Goal: Task Accomplishment & Management: Manage account settings

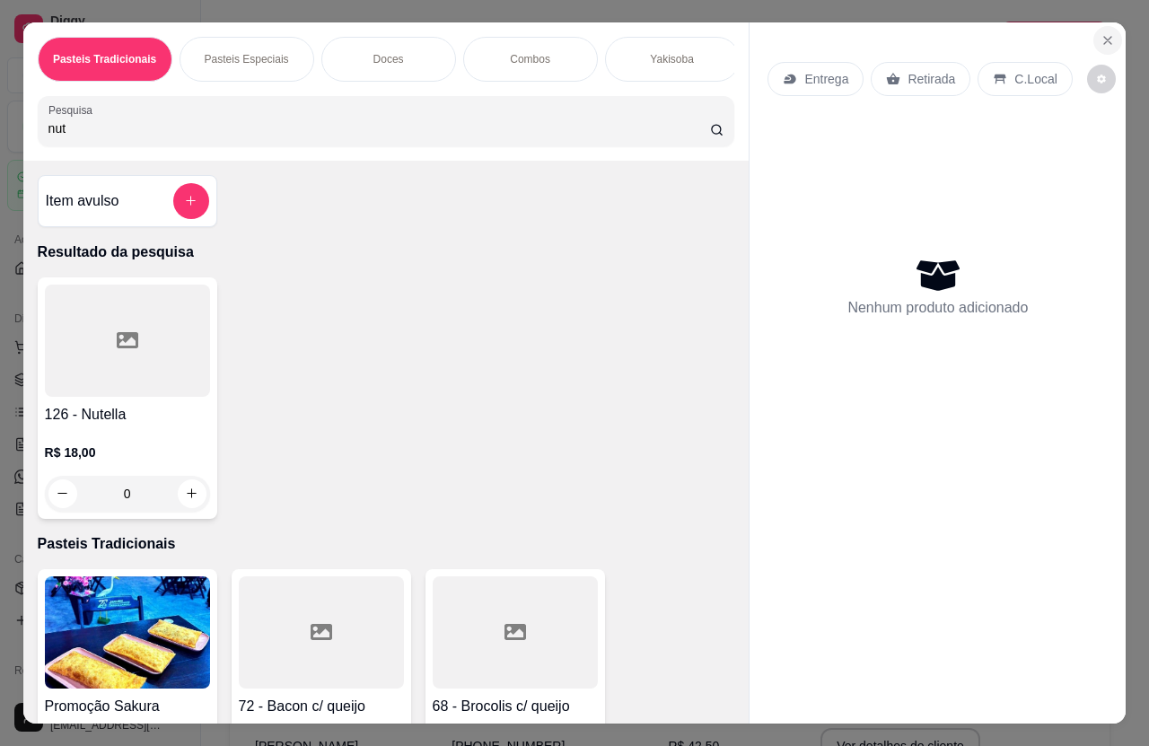
click at [1106, 33] on icon "Close" at bounding box center [1107, 40] width 14 height 14
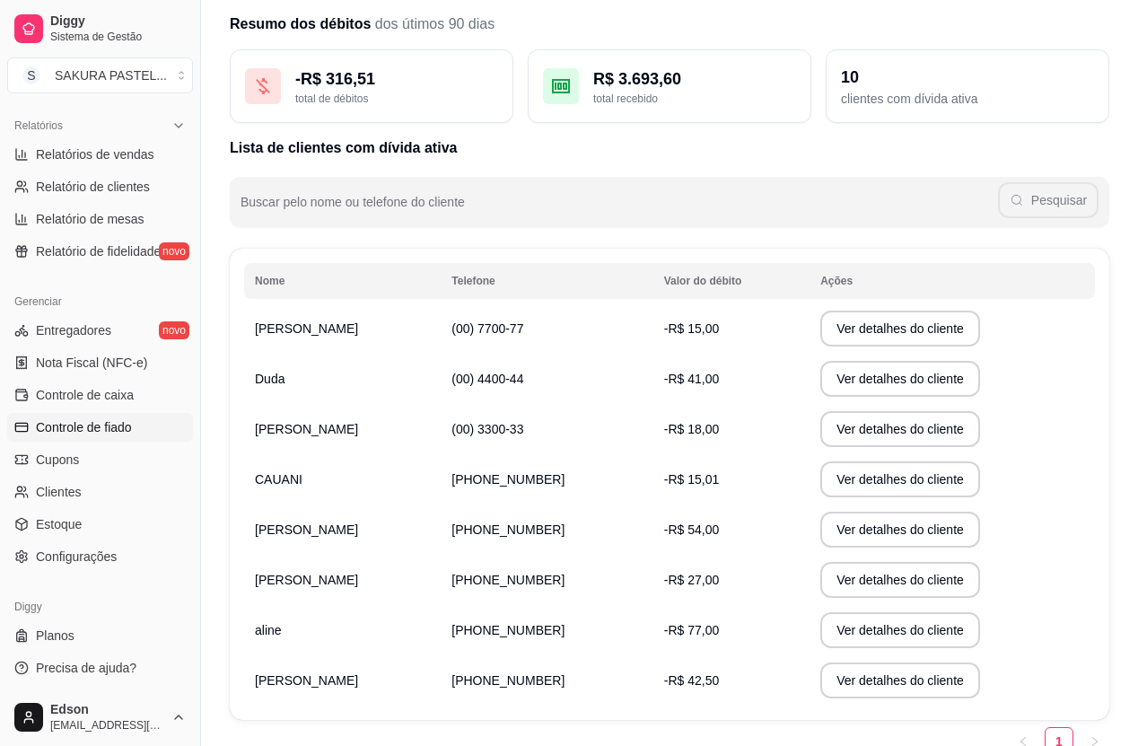
scroll to position [144, 0]
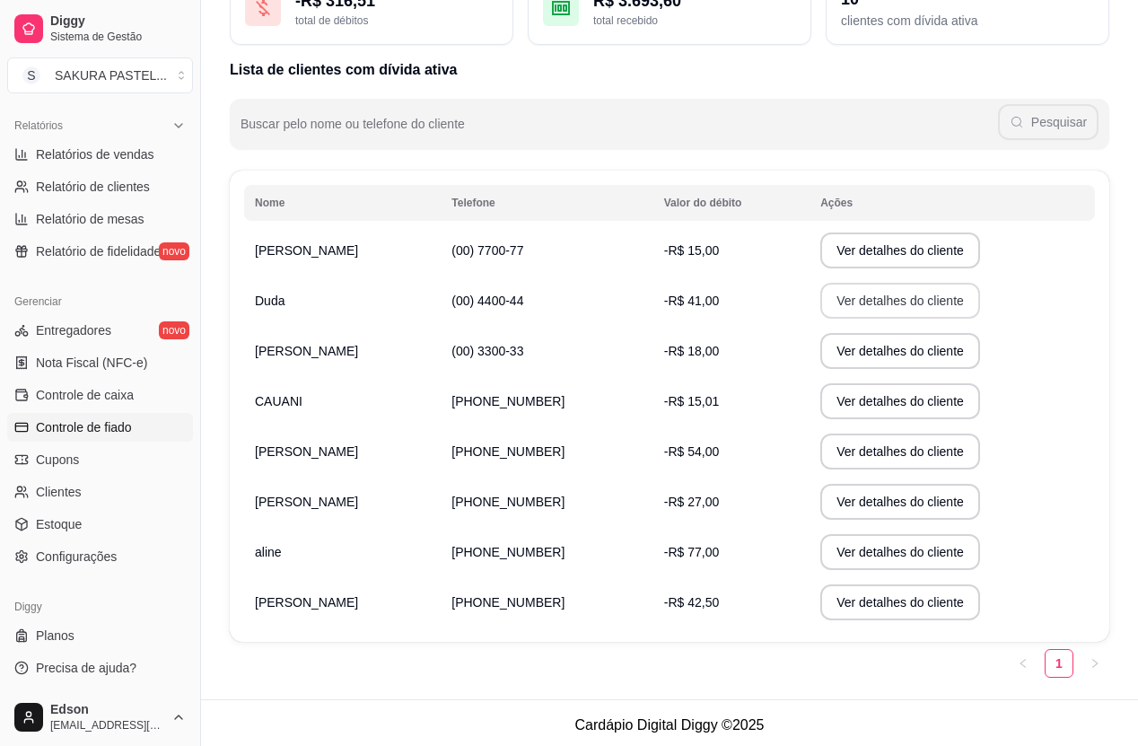
click at [824, 298] on button "Ver detalhes do cliente" at bounding box center [900, 301] width 160 height 36
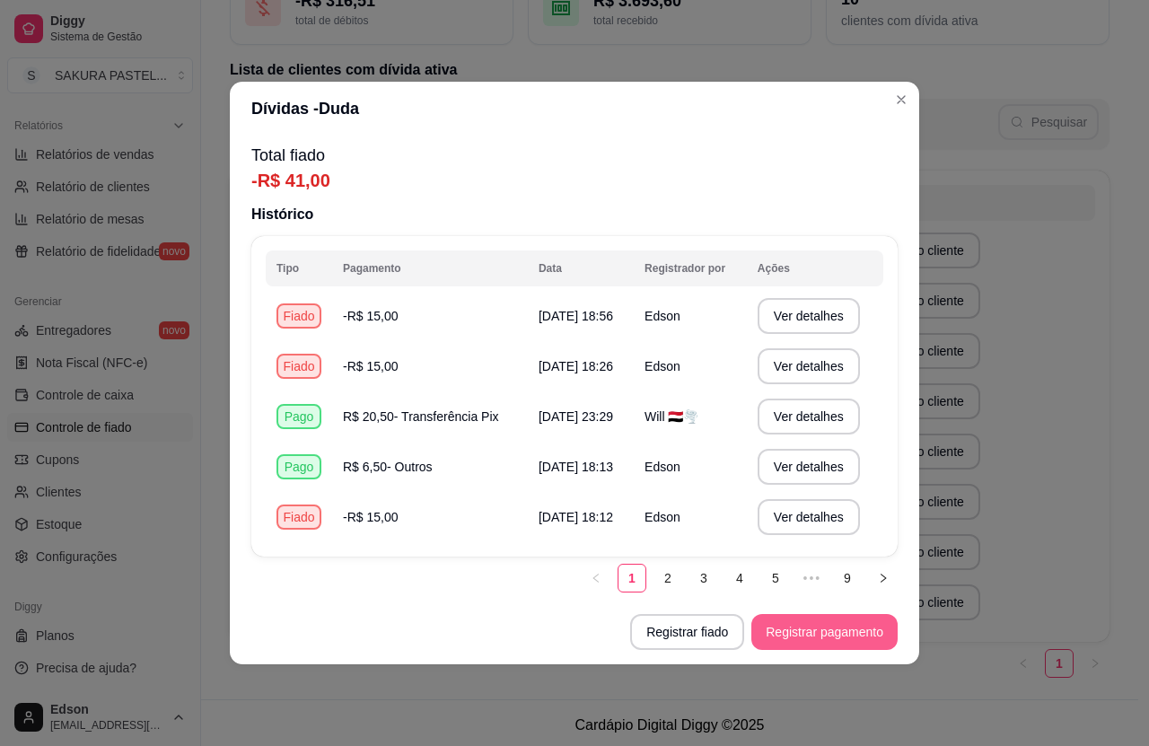
click at [783, 625] on button "Registrar pagamento" at bounding box center [824, 632] width 146 height 36
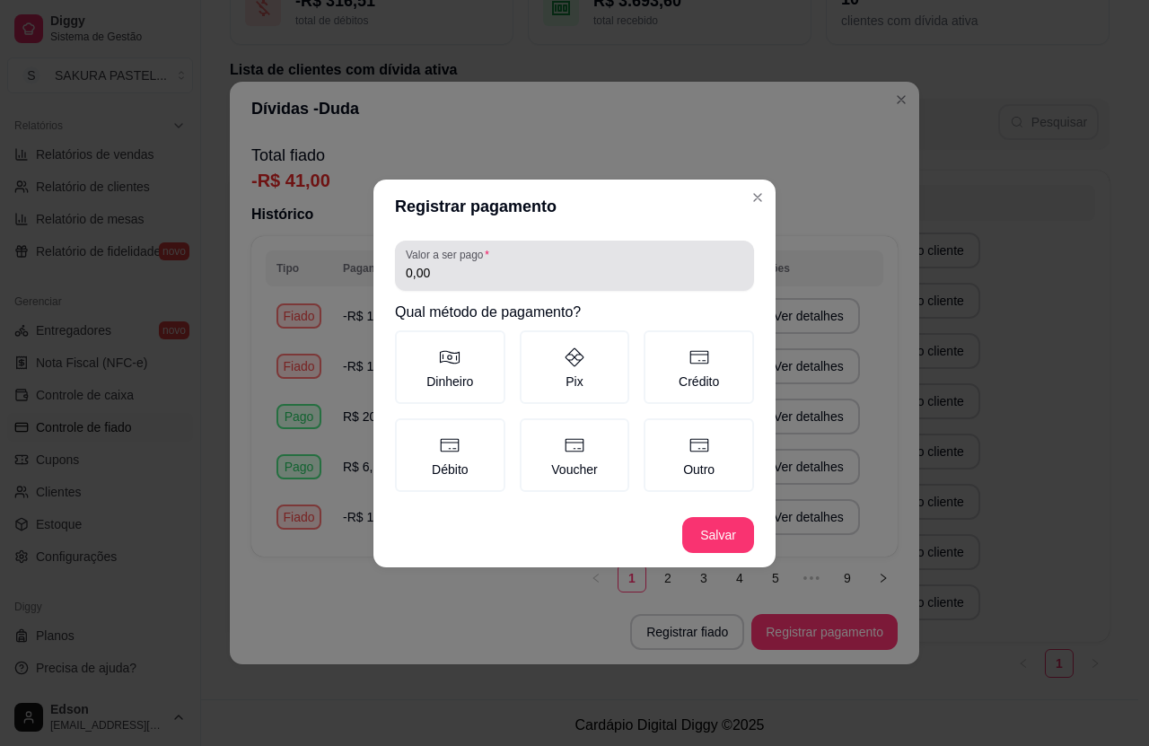
click at [568, 287] on div "Valor a ser pago 0,00" at bounding box center [574, 266] width 359 height 50
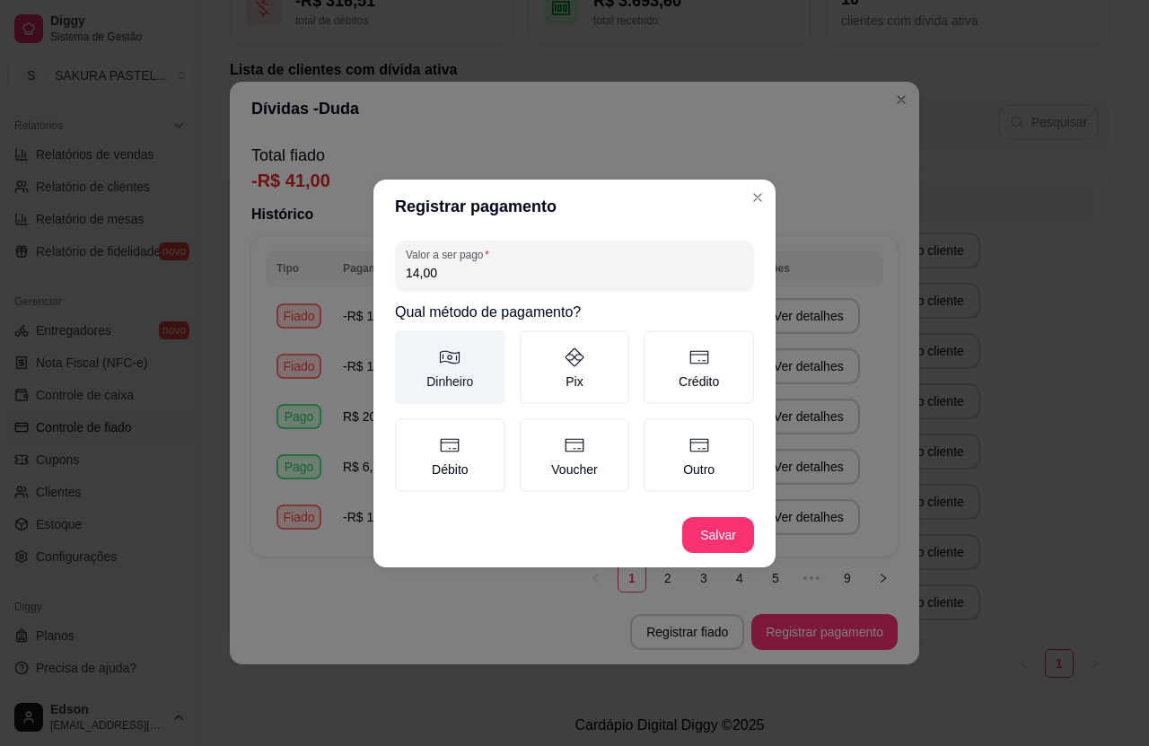
type input "14,00"
drag, startPoint x: 477, startPoint y: 371, endPoint x: 568, endPoint y: 416, distance: 102.3
click at [489, 379] on label "Dinheiro" at bounding box center [450, 367] width 110 height 74
click at [408, 344] on button "Dinheiro" at bounding box center [401, 336] width 14 height 14
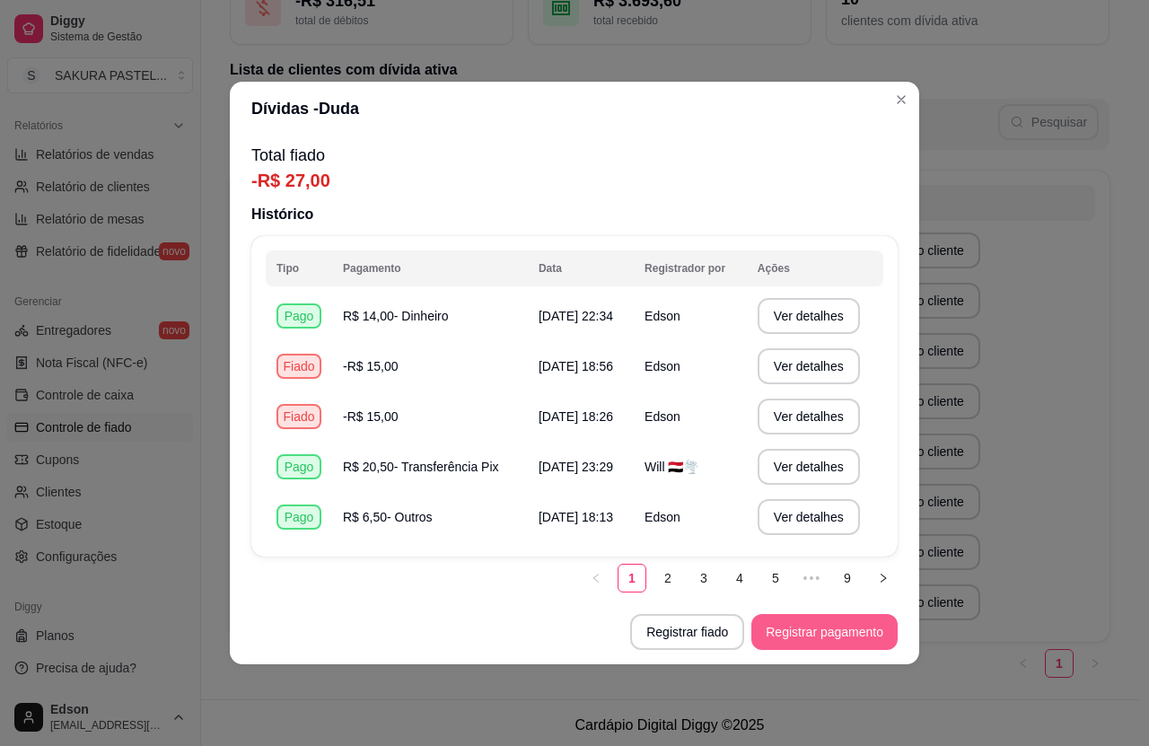
click at [853, 628] on button "Registrar pagamento" at bounding box center [824, 632] width 146 height 36
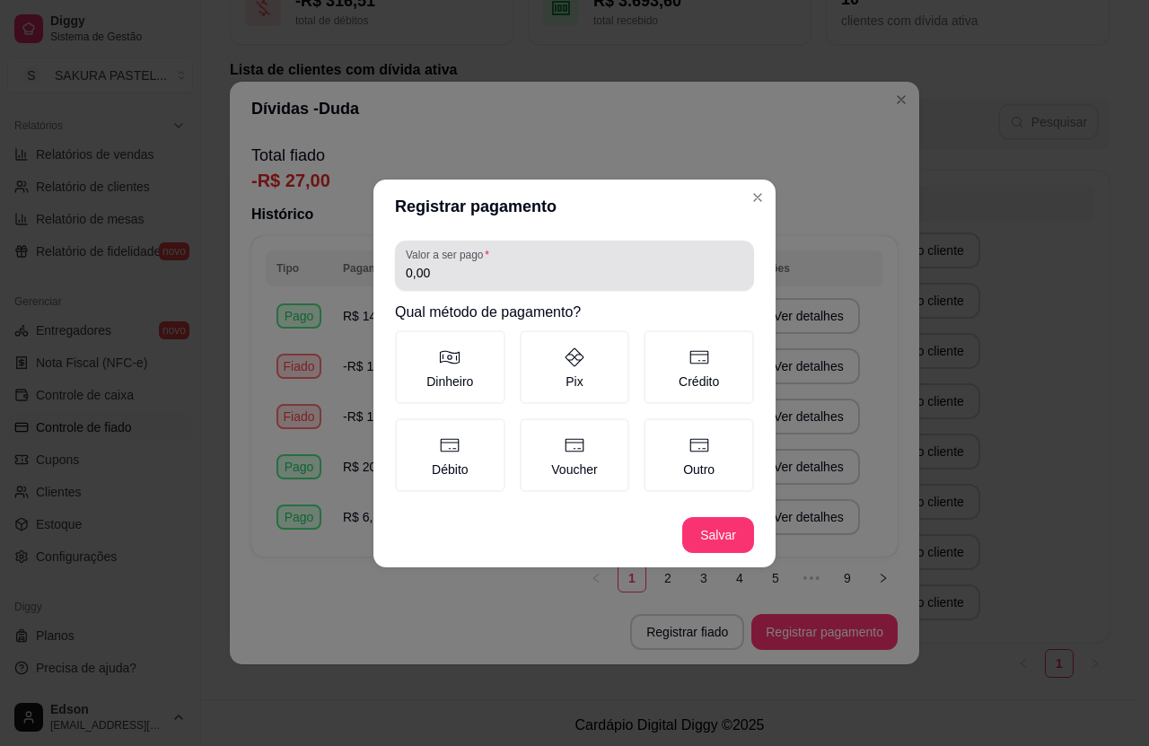
click at [494, 273] on input "0,00" at bounding box center [574, 273] width 337 height 18
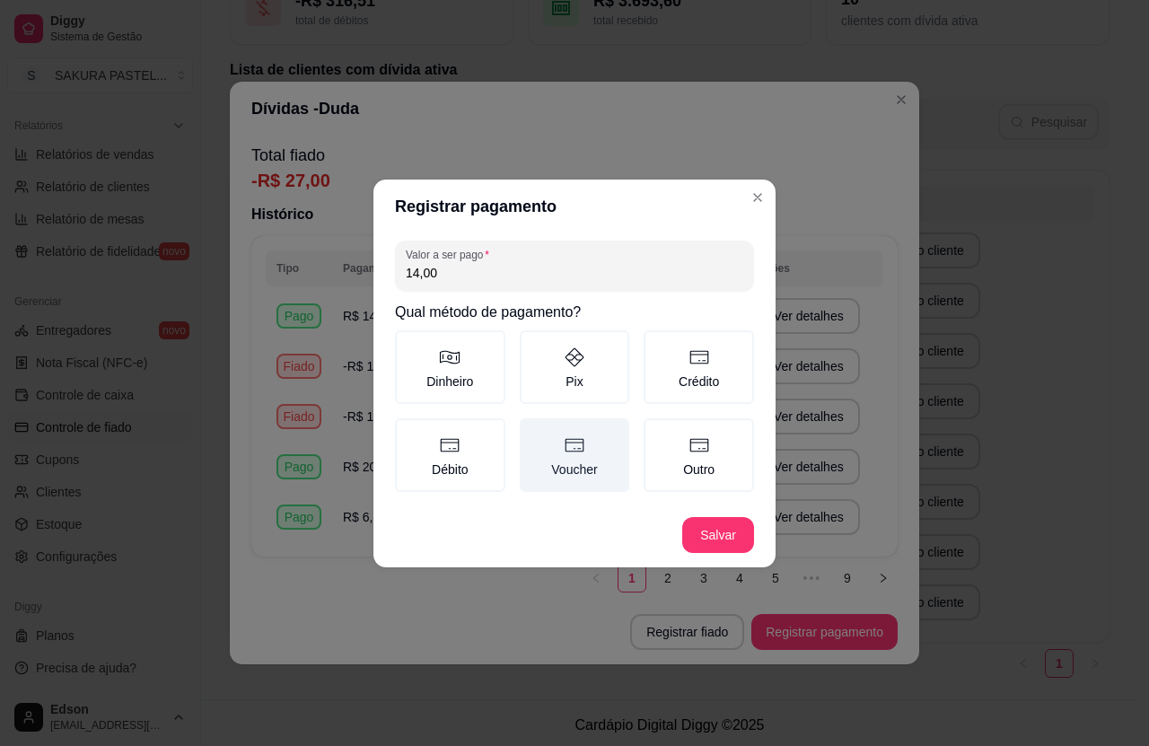
type input "14,00"
click at [461, 375] on label "Dinheiro" at bounding box center [450, 367] width 110 height 74
click at [408, 344] on button "Dinheiro" at bounding box center [401, 336] width 14 height 14
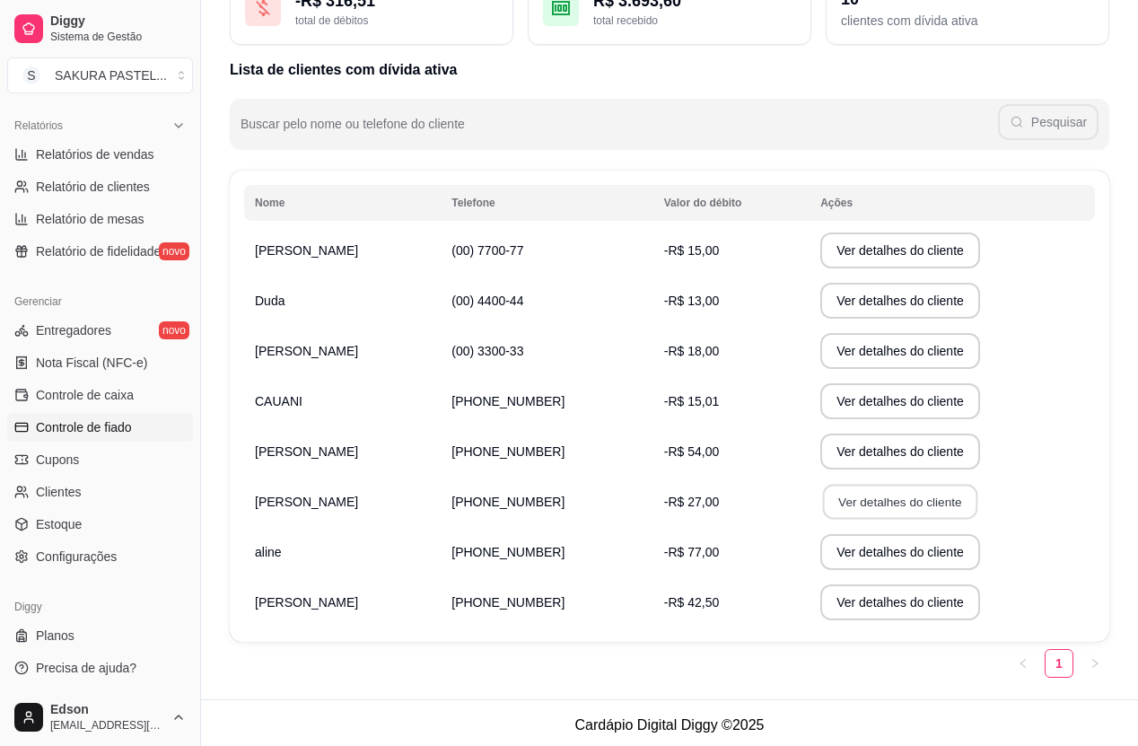
click at [840, 512] on button "Ver detalhes do cliente" at bounding box center [900, 502] width 154 height 35
click at [820, 355] on button "Ver detalhes do cliente" at bounding box center [900, 351] width 160 height 36
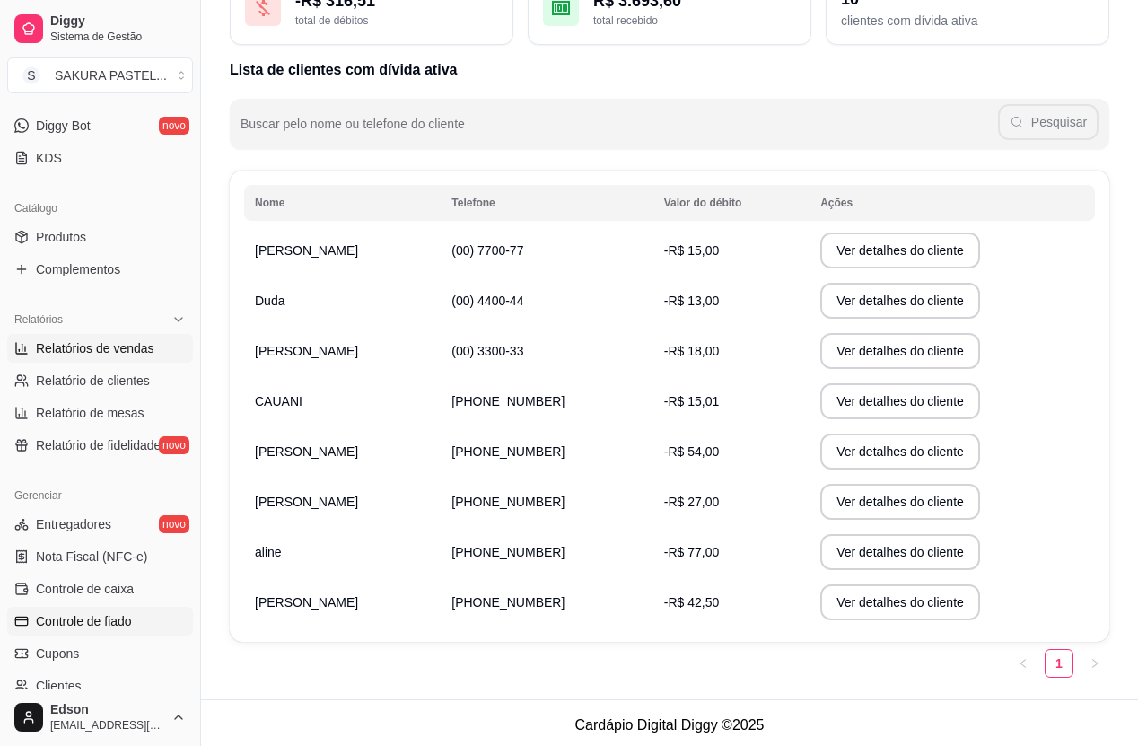
scroll to position [329, 0]
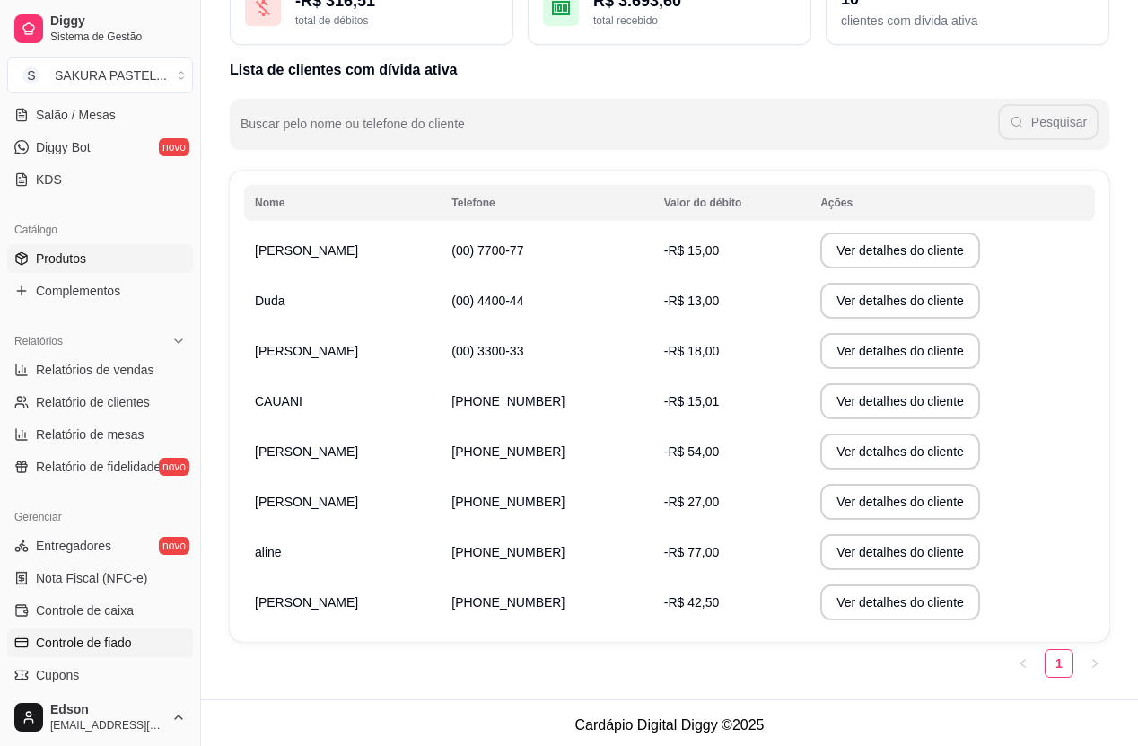
click at [99, 259] on link "Produtos" at bounding box center [100, 258] width 186 height 29
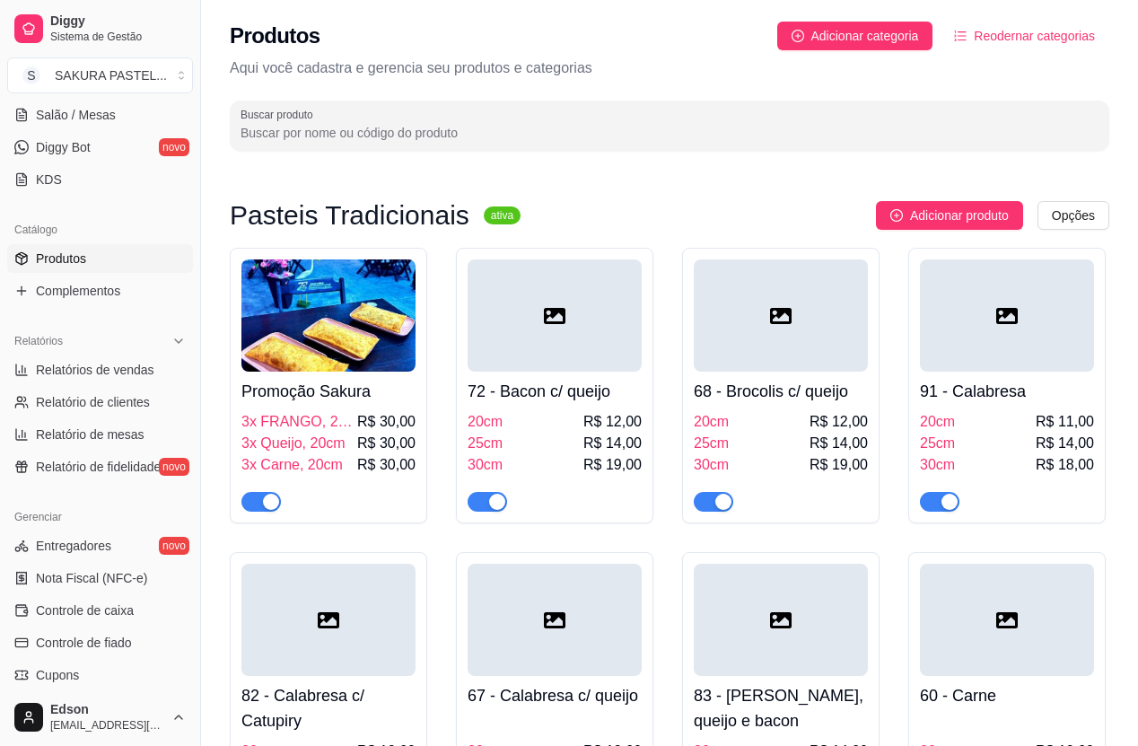
click at [382, 154] on div "Produtos Adicionar categoria Reodernar categorias Aqui você cadastra e gerencia…" at bounding box center [669, 81] width 937 height 162
click at [382, 144] on div "Buscar produto" at bounding box center [669, 126] width 879 height 50
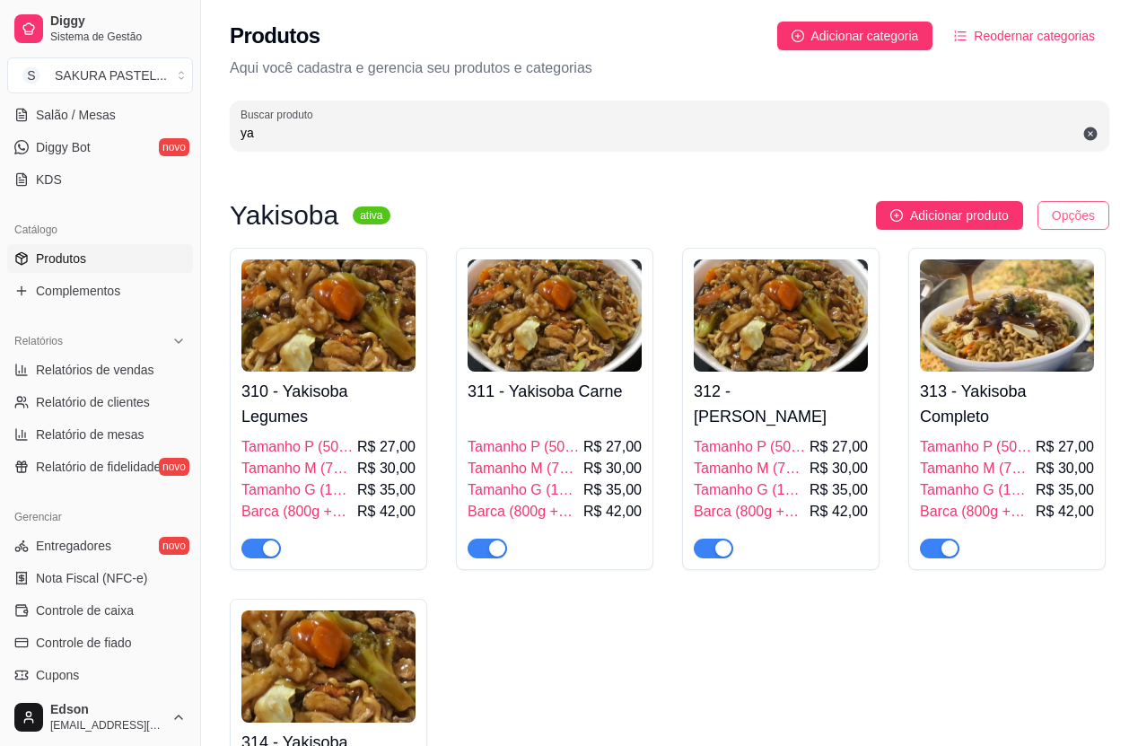
type input "ya"
click at [1066, 222] on html "Diggy Sistema de Gestão S SAKURA PASTEL ... Loja aberta Plano Customizado até 2…" at bounding box center [569, 373] width 1138 height 746
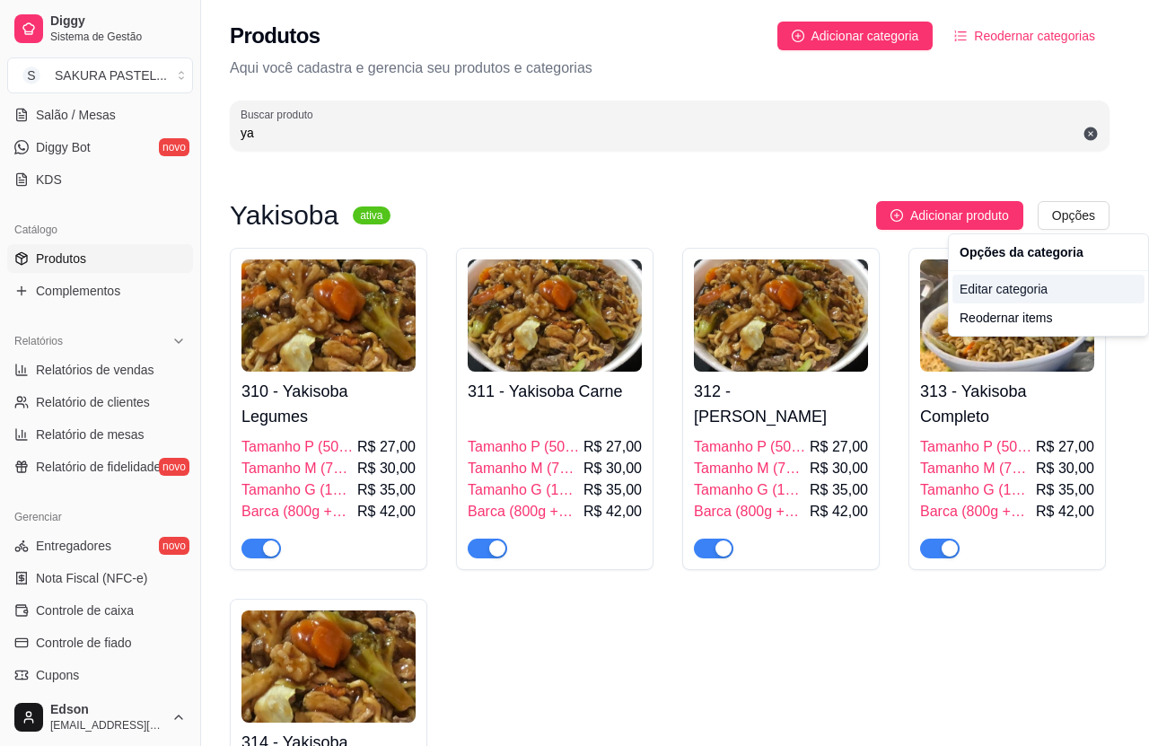
click at [1029, 297] on div "Editar categoria" at bounding box center [1048, 289] width 192 height 29
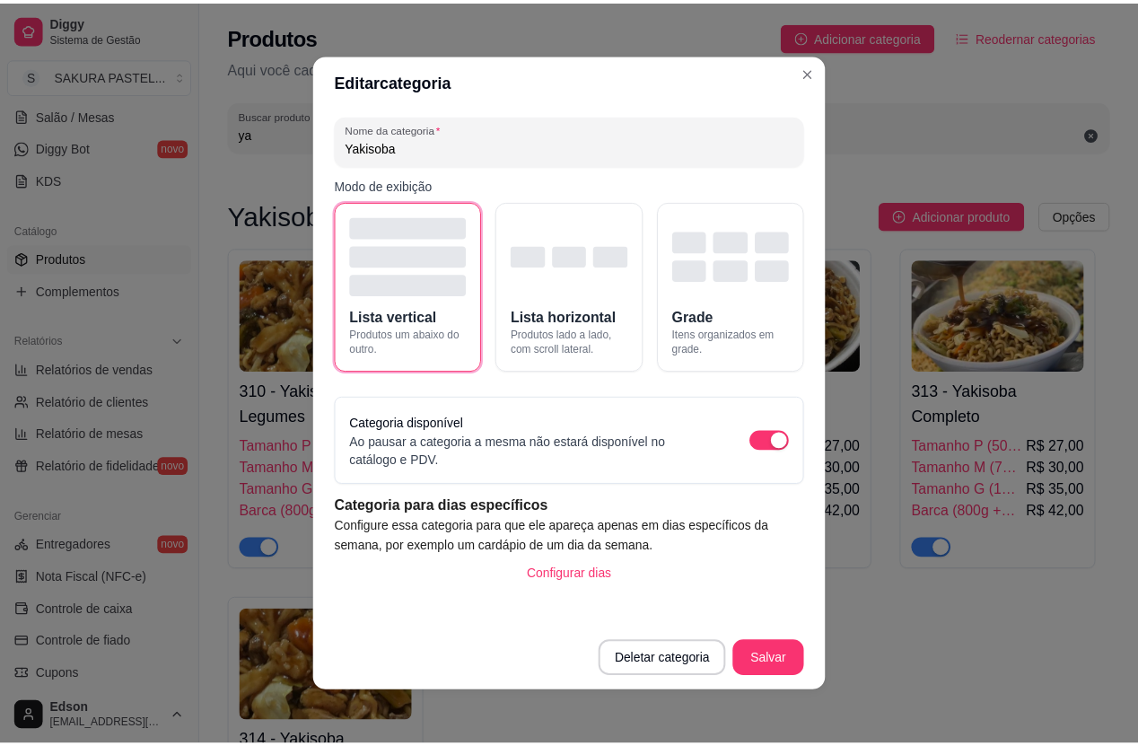
scroll to position [7, 0]
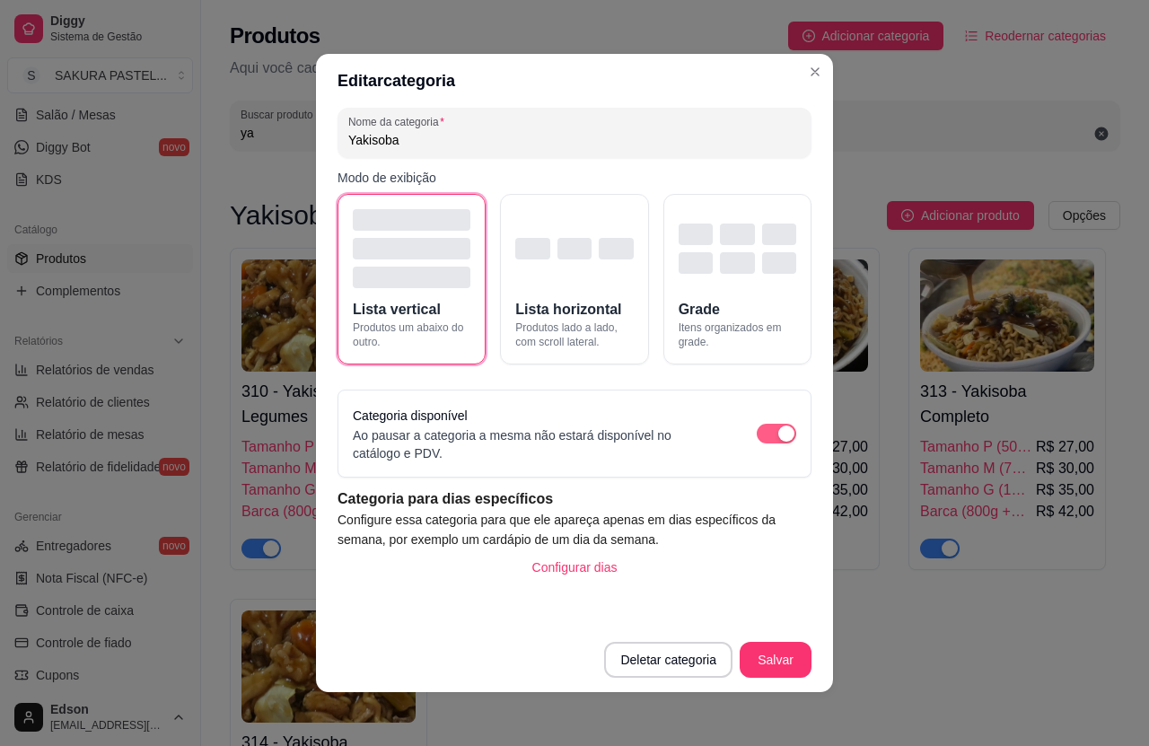
click at [757, 430] on span "button" at bounding box center [776, 434] width 39 height 20
click at [769, 662] on button "Salvar" at bounding box center [775, 660] width 72 height 36
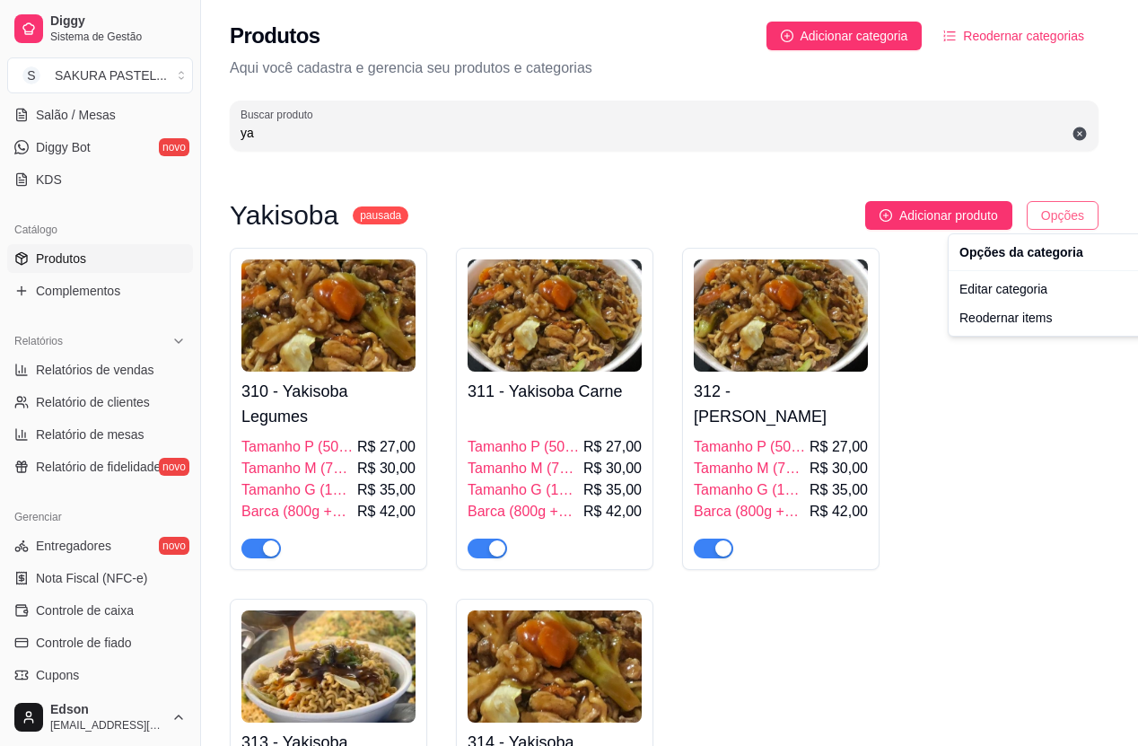
click at [1058, 208] on html "Diggy Sistema de Gestão S SAKURA PASTEL ... Loja aberta Plano Customizado até 2…" at bounding box center [569, 373] width 1138 height 746
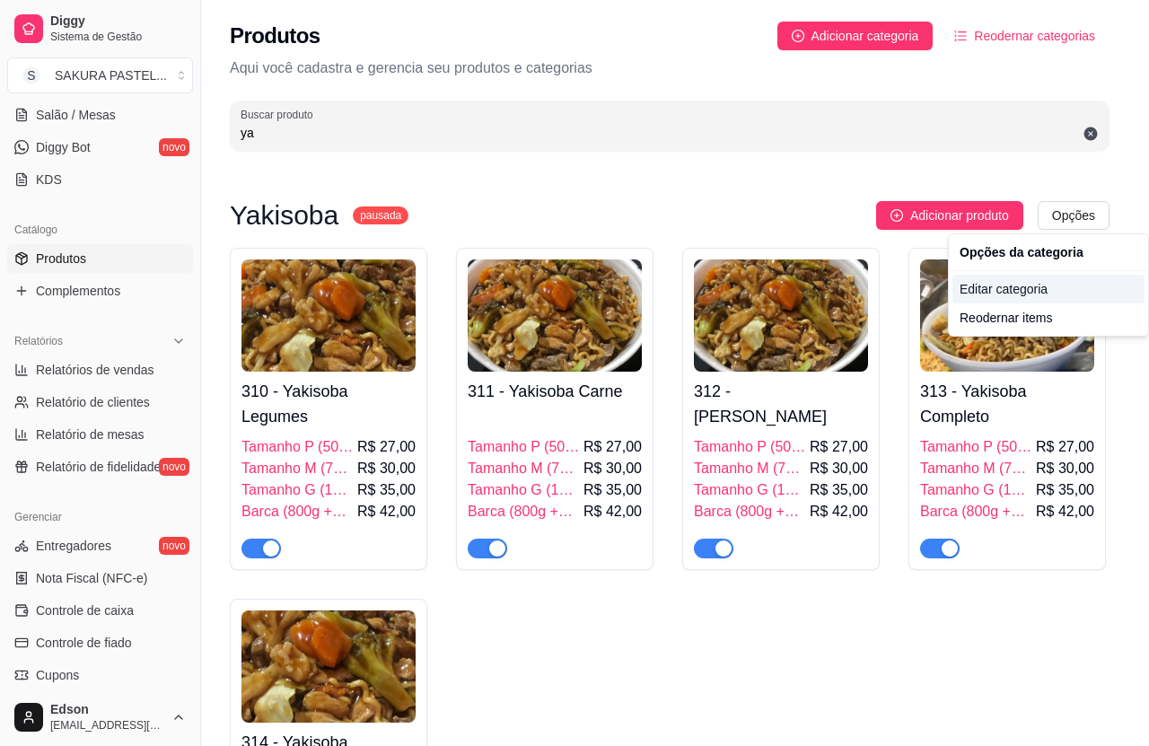
click at [1058, 293] on div "Editar categoria" at bounding box center [1048, 289] width 192 height 29
